Goal: Find specific page/section: Find specific page/section

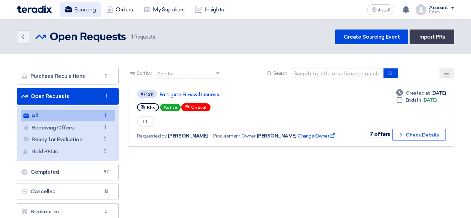
drag, startPoint x: 89, startPoint y: 13, endPoint x: 100, endPoint y: 12, distance: 11.8
click at [89, 13] on link "Sourcing" at bounding box center [80, 9] width 41 height 15
click at [118, 10] on link "Orders" at bounding box center [119, 9] width 37 height 15
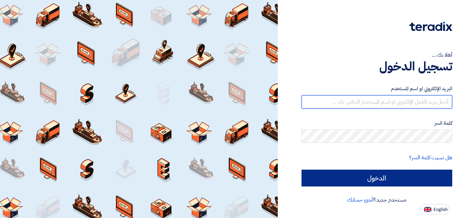
type input "eslam.abdelnaby@jameelfinance.com.eg"
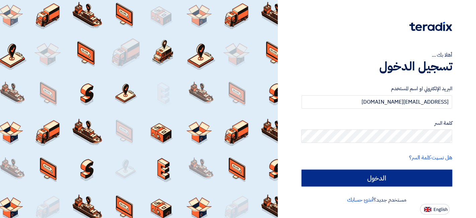
click at [389, 176] on input "الدخول" at bounding box center [377, 177] width 151 height 17
type input "Sign in"
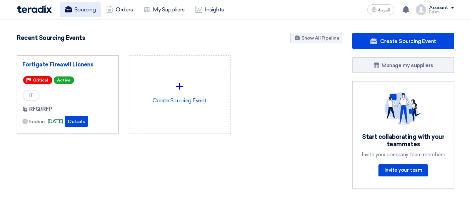
click at [96, 13] on link "Sourcing" at bounding box center [80, 9] width 41 height 15
